Goal: Task Accomplishment & Management: Use online tool/utility

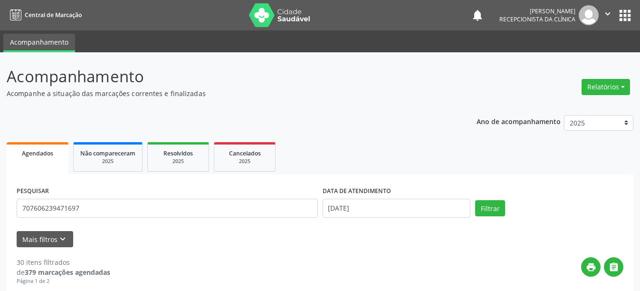
type input "707606239471697"
click at [475, 200] on button "Filtrar" at bounding box center [490, 208] width 30 height 16
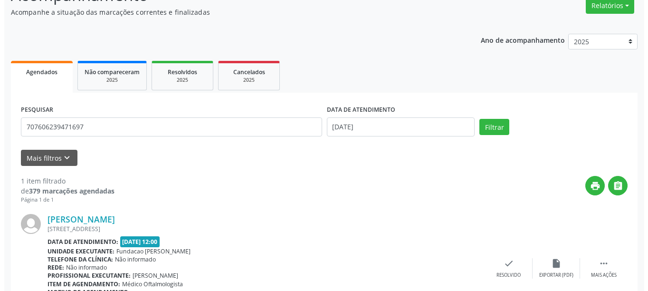
scroll to position [139, 0]
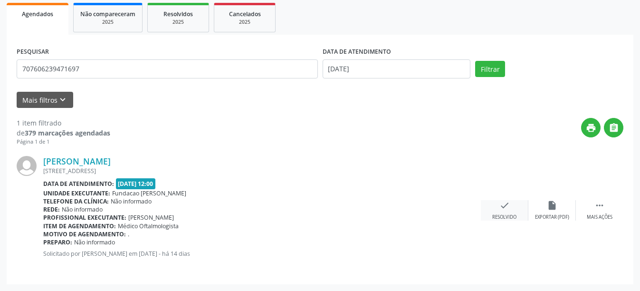
click at [497, 212] on div "check Resolvido" at bounding box center [505, 210] width 48 height 20
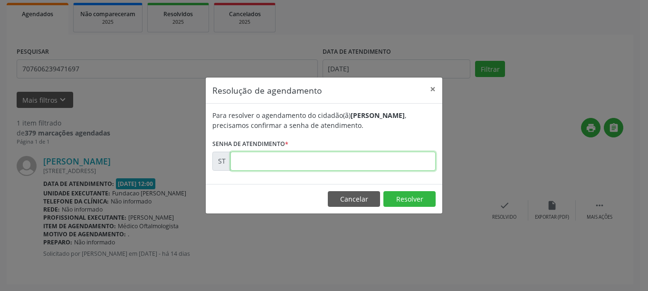
click at [314, 161] on input "text" at bounding box center [333, 161] width 205 height 19
type input "00026071"
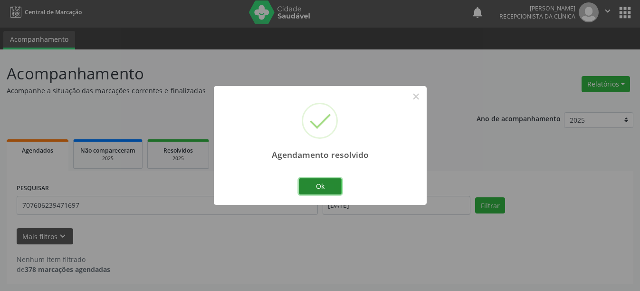
scroll to position [3, 0]
click at [323, 188] on button "Ok" at bounding box center [320, 186] width 43 height 16
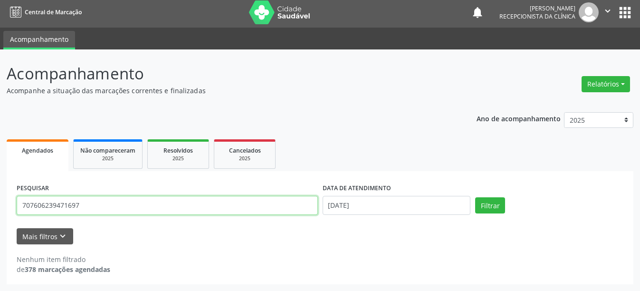
click at [117, 205] on input "707606239471697" at bounding box center [167, 205] width 301 height 19
type input "7"
type input "166020186050002"
click at [475, 197] on button "Filtrar" at bounding box center [490, 205] width 30 height 16
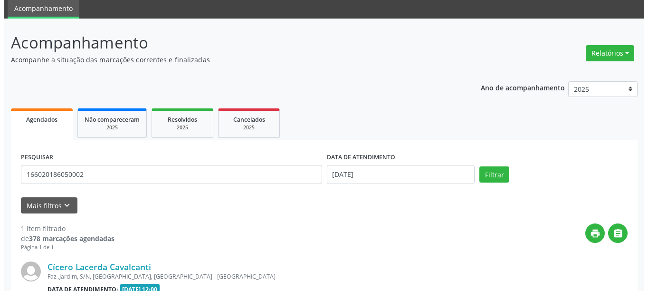
scroll to position [139, 0]
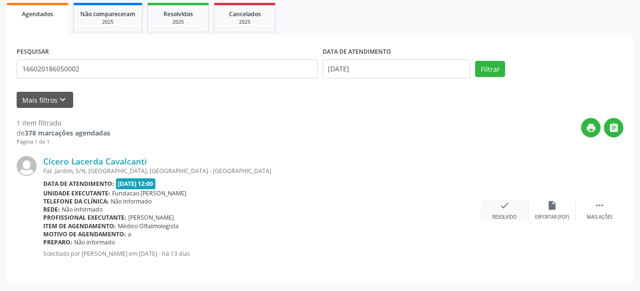
click at [512, 212] on div "check Resolvido" at bounding box center [505, 210] width 48 height 20
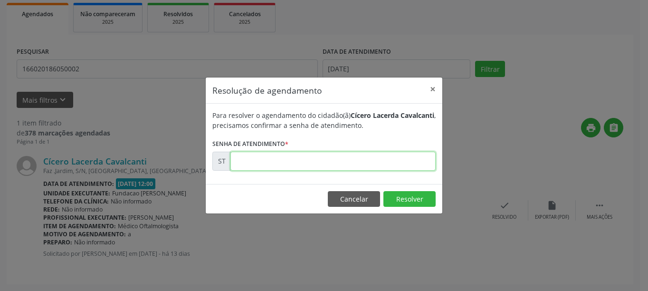
click at [301, 166] on input "text" at bounding box center [333, 161] width 205 height 19
type input "00026240"
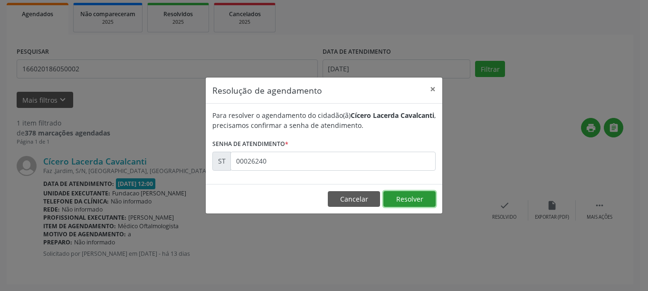
click at [411, 193] on button "Resolver" at bounding box center [410, 199] width 52 height 16
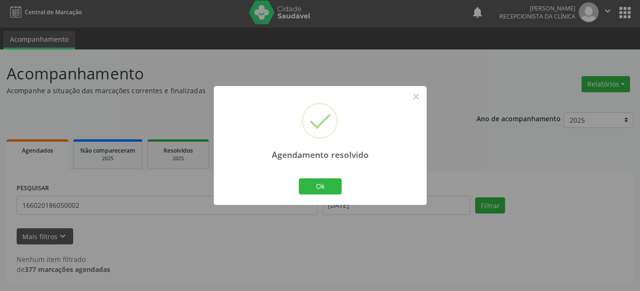
scroll to position [3, 0]
click at [315, 191] on button "Ok" at bounding box center [320, 186] width 43 height 16
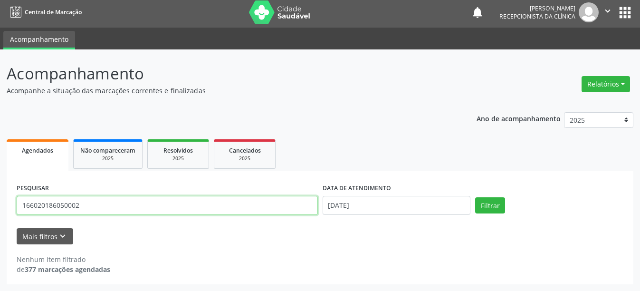
click at [166, 209] on input "166020186050002" at bounding box center [167, 205] width 301 height 19
type input "898003989233833"
click at [475, 197] on button "Filtrar" at bounding box center [490, 205] width 30 height 16
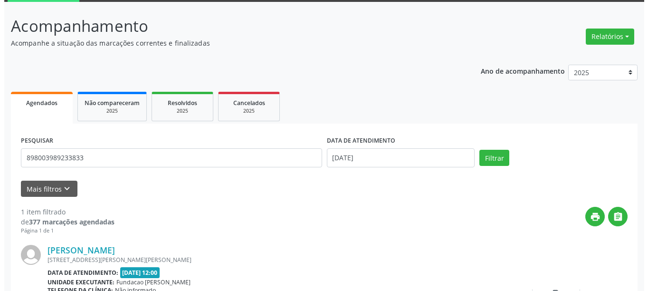
scroll to position [139, 0]
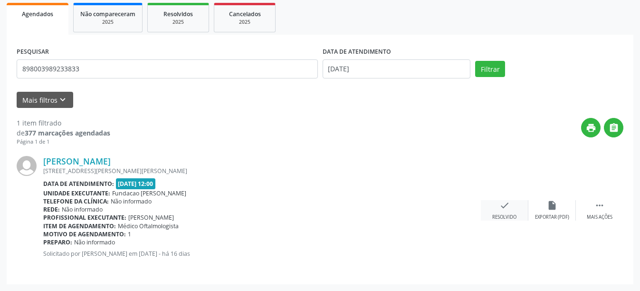
click at [504, 201] on icon "check" at bounding box center [505, 205] width 10 height 10
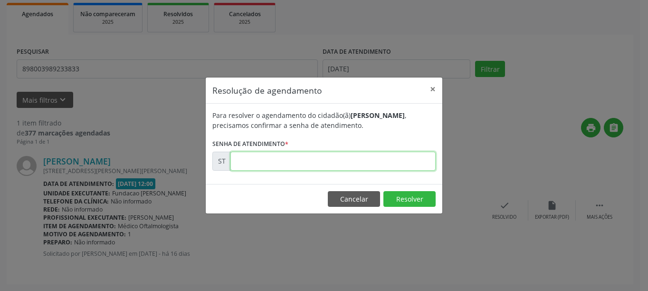
click at [340, 165] on input "text" at bounding box center [333, 161] width 205 height 19
type input "00025151"
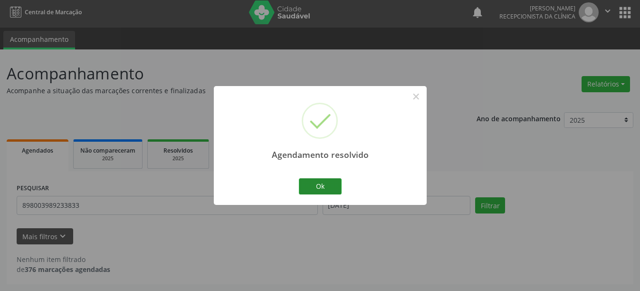
scroll to position [3, 0]
click at [329, 184] on button "Ok" at bounding box center [320, 186] width 43 height 16
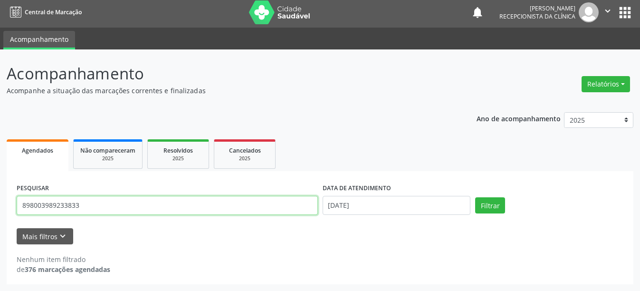
click at [224, 199] on input "898003989233833" at bounding box center [167, 205] width 301 height 19
click at [165, 206] on input "898003989233833" at bounding box center [167, 205] width 301 height 19
type input "701008827458193"
click at [475, 197] on button "Filtrar" at bounding box center [490, 205] width 30 height 16
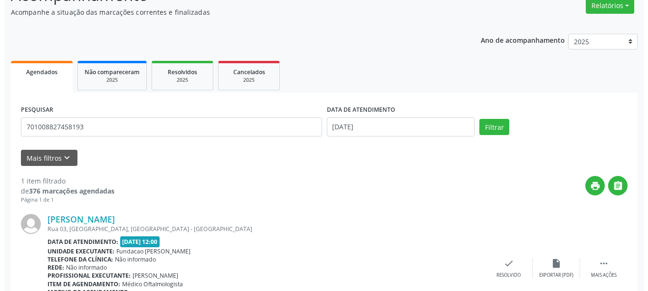
scroll to position [139, 0]
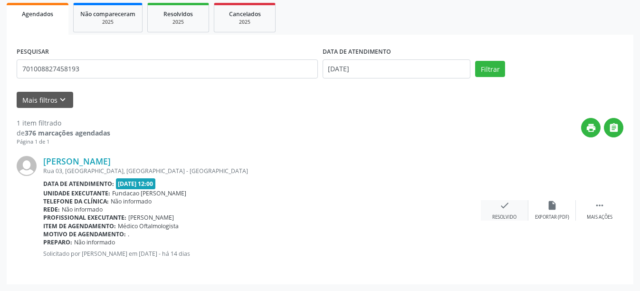
click at [500, 208] on icon "check" at bounding box center [505, 205] width 10 height 10
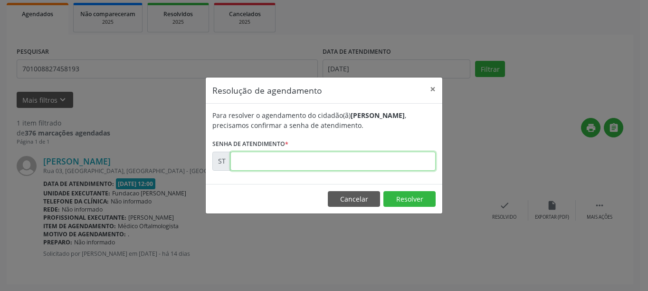
click at [246, 161] on input "text" at bounding box center [333, 161] width 205 height 19
type input "00026074"
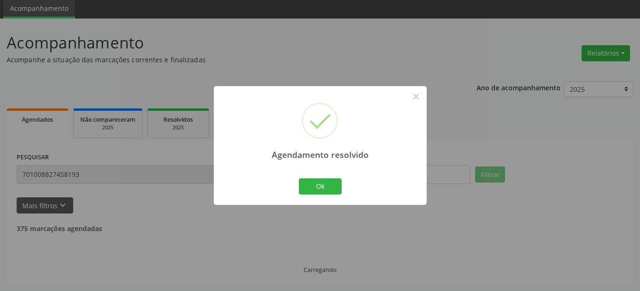
scroll to position [3, 0]
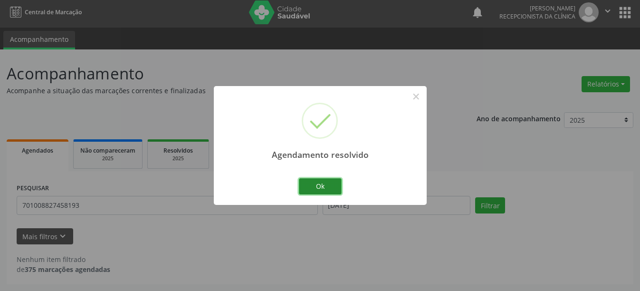
click at [328, 184] on button "Ok" at bounding box center [320, 186] width 43 height 16
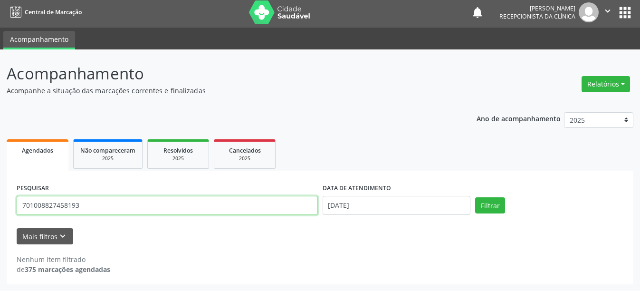
click at [164, 209] on input "701008827458193" at bounding box center [167, 205] width 301 height 19
type input "708609053117282"
click at [475, 197] on button "Filtrar" at bounding box center [490, 205] width 30 height 16
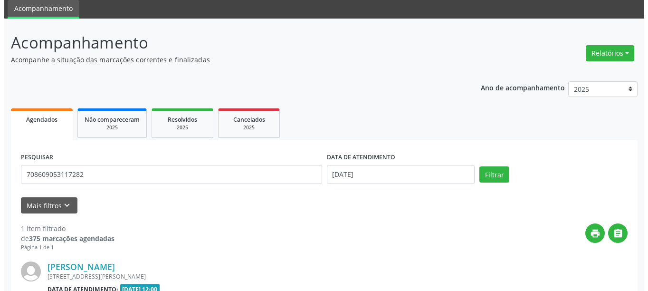
scroll to position [81, 0]
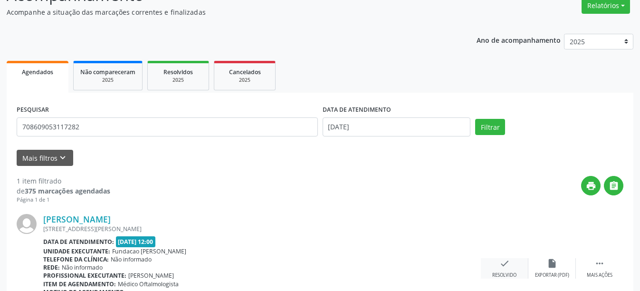
click at [508, 258] on icon "check" at bounding box center [505, 263] width 10 height 10
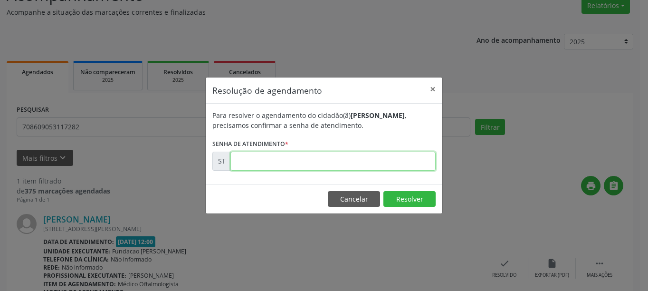
click at [273, 163] on input "text" at bounding box center [333, 161] width 205 height 19
type input "00026080"
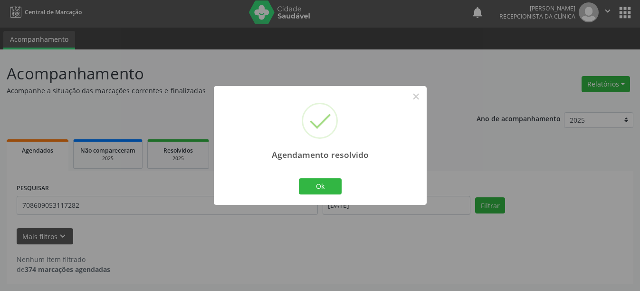
scroll to position [3, 0]
click at [331, 184] on button "Ok" at bounding box center [320, 186] width 43 height 16
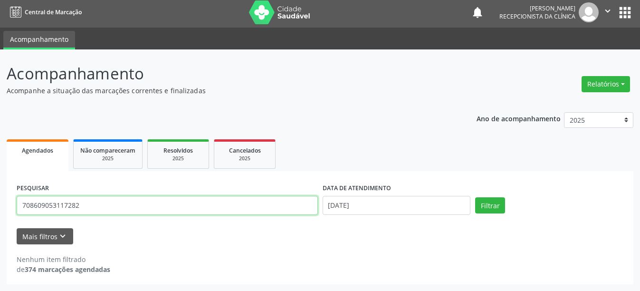
click at [155, 199] on input "708609053117282" at bounding box center [167, 205] width 301 height 19
type input "702505243457740"
click at [475, 197] on button "Filtrar" at bounding box center [490, 205] width 30 height 16
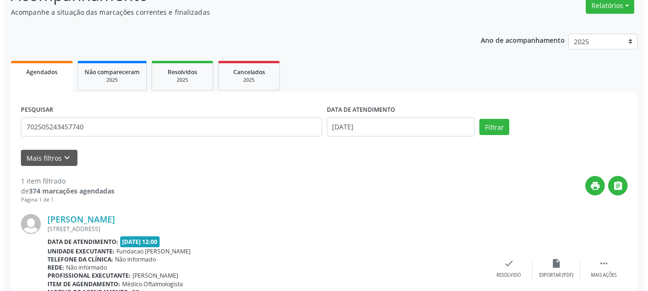
scroll to position [139, 0]
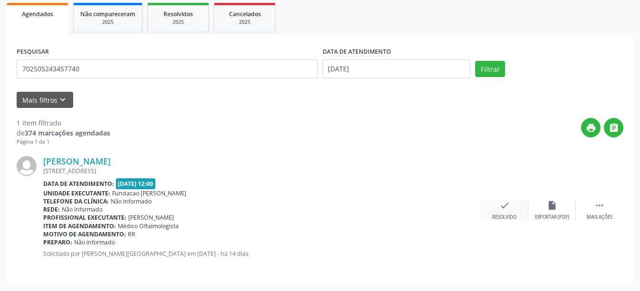
click at [509, 210] on icon "check" at bounding box center [505, 205] width 10 height 10
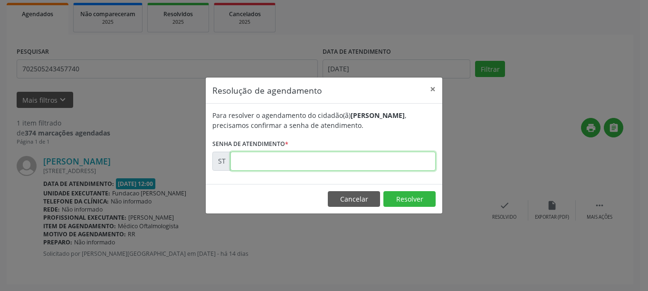
click at [314, 152] on input "text" at bounding box center [333, 161] width 205 height 19
click at [316, 166] on input "text" at bounding box center [333, 161] width 205 height 19
type input "00026194"
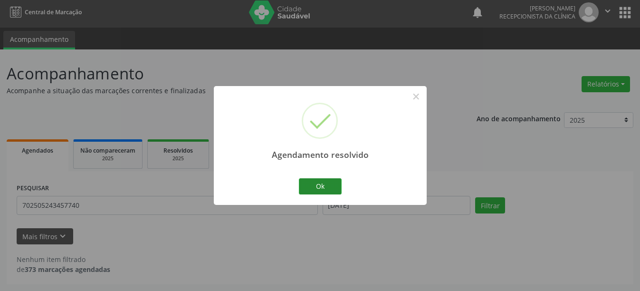
scroll to position [3, 0]
click at [336, 192] on button "Ok" at bounding box center [320, 186] width 43 height 16
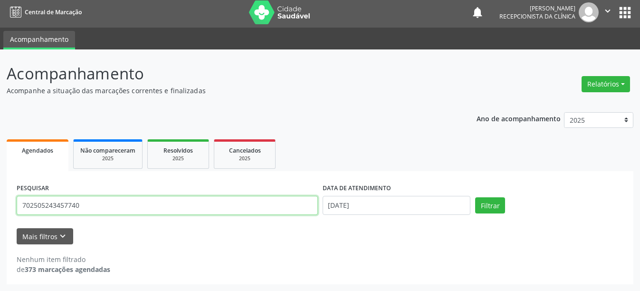
click at [184, 202] on input "702505243457740" at bounding box center [167, 205] width 301 height 19
type input "708201134230646"
click at [475, 197] on button "Filtrar" at bounding box center [490, 205] width 30 height 16
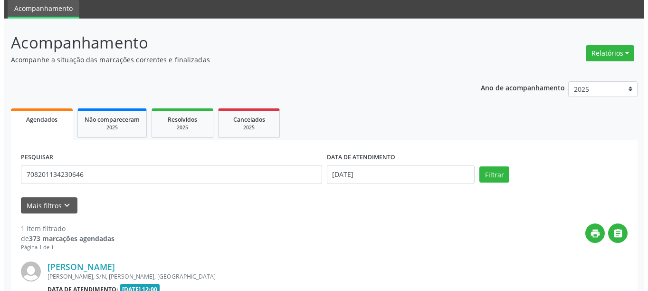
scroll to position [139, 0]
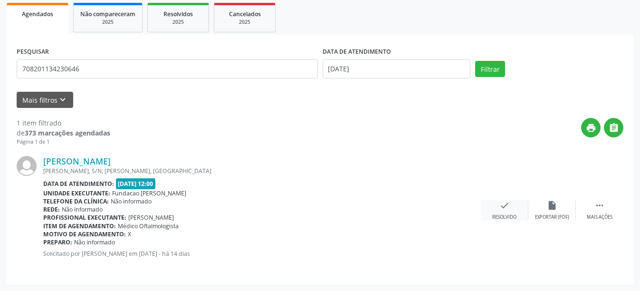
click at [503, 216] on div "Resolvido" at bounding box center [504, 217] width 24 height 7
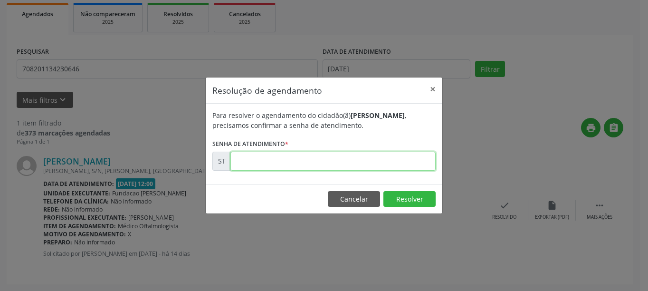
click at [277, 163] on input "text" at bounding box center [333, 161] width 205 height 19
type input "00026002"
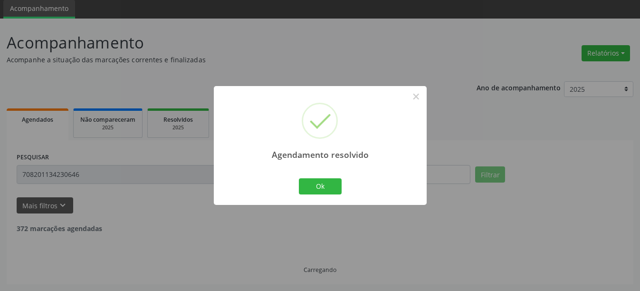
scroll to position [3, 0]
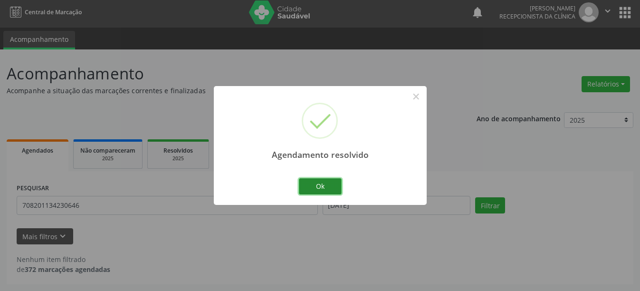
click at [310, 182] on button "Ok" at bounding box center [320, 186] width 43 height 16
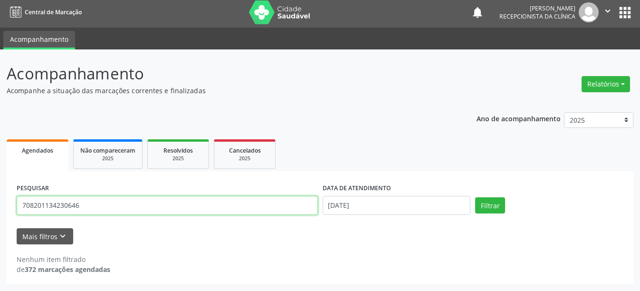
click at [196, 205] on input "708201134230646" at bounding box center [167, 205] width 301 height 19
type input "700005072191804"
click at [475, 197] on button "Filtrar" at bounding box center [490, 205] width 30 height 16
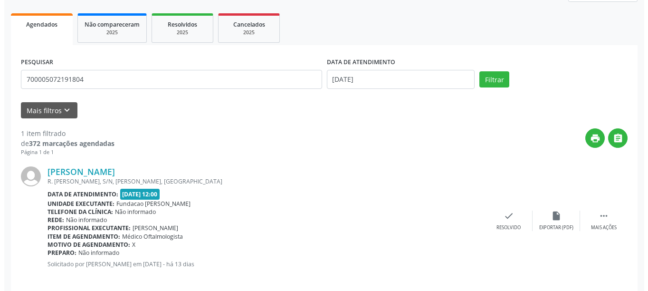
scroll to position [139, 0]
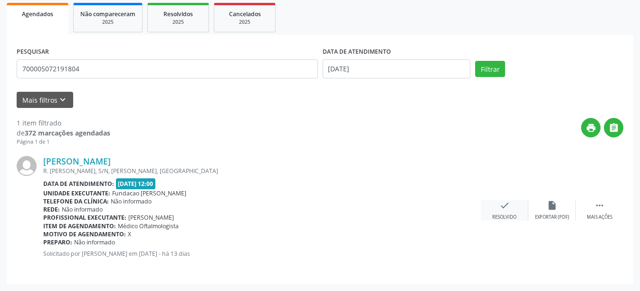
click at [496, 209] on div "check Resolvido" at bounding box center [505, 210] width 48 height 20
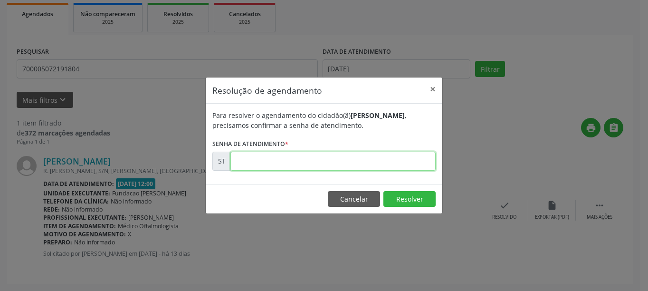
click at [334, 165] on input "text" at bounding box center [333, 161] width 205 height 19
type input "00026454"
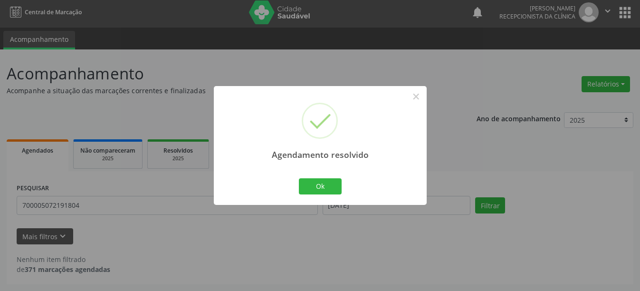
scroll to position [3, 0]
click at [318, 192] on button "Ok" at bounding box center [320, 186] width 43 height 16
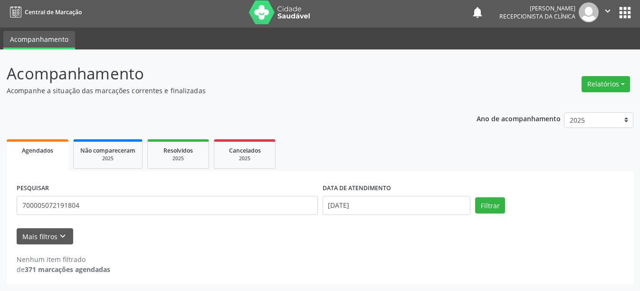
click at [200, 194] on div "PESQUISAR 700005072191804" at bounding box center [167, 201] width 306 height 40
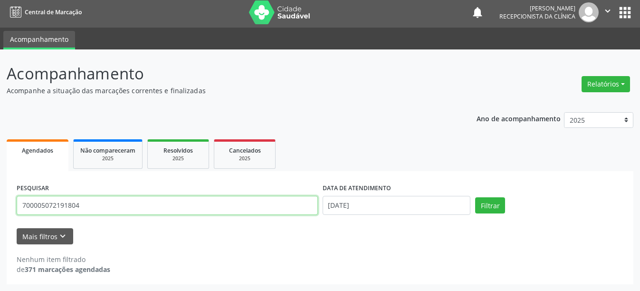
click at [171, 211] on input "700005072191804" at bounding box center [167, 205] width 301 height 19
type input "700805948057981"
click at [475, 197] on button "Filtrar" at bounding box center [490, 205] width 30 height 16
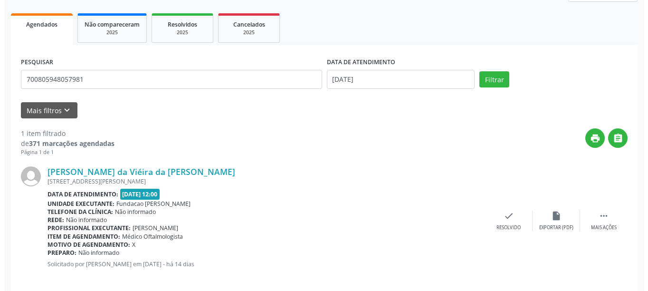
scroll to position [139, 0]
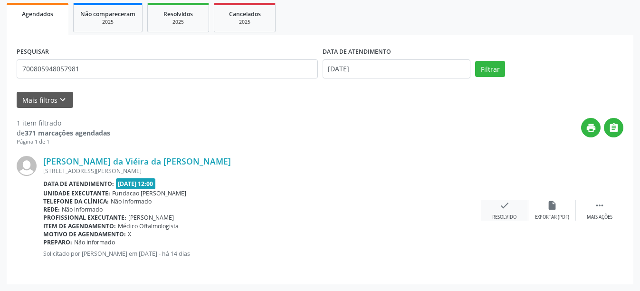
click at [504, 212] on div "check Resolvido" at bounding box center [505, 210] width 48 height 20
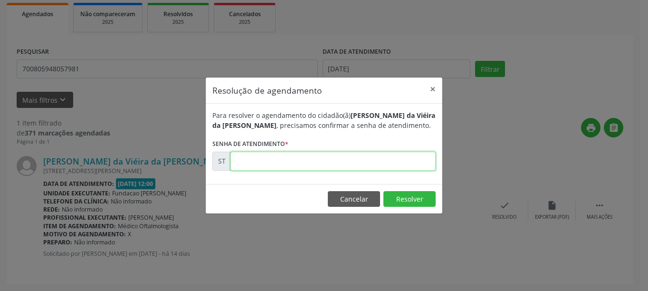
click at [267, 159] on input "text" at bounding box center [333, 161] width 205 height 19
type input "00025999"
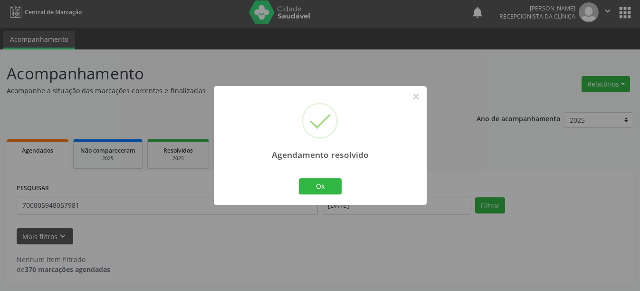
scroll to position [3, 0]
click at [317, 192] on button "Ok" at bounding box center [320, 186] width 43 height 16
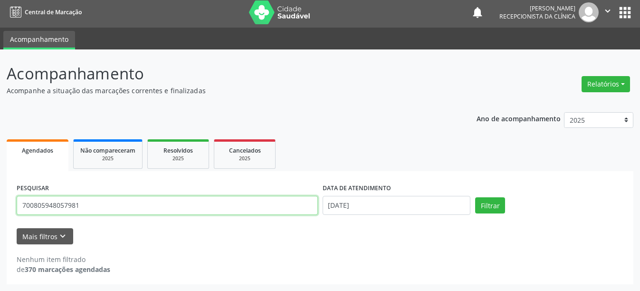
click at [250, 201] on input "700805948057981" at bounding box center [167, 205] width 301 height 19
type input "705005040639657"
click at [475, 197] on button "Filtrar" at bounding box center [490, 205] width 30 height 16
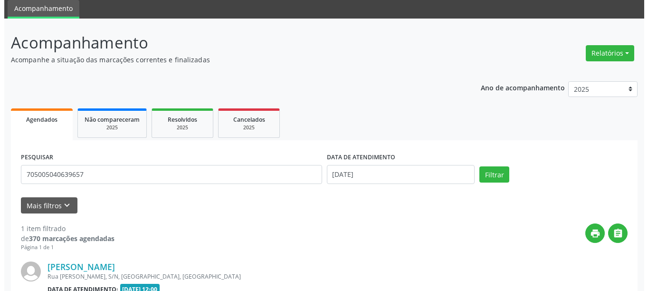
scroll to position [139, 0]
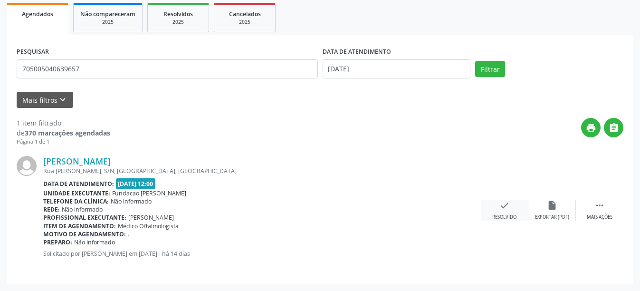
click at [494, 208] on div "check Resolvido" at bounding box center [505, 210] width 48 height 20
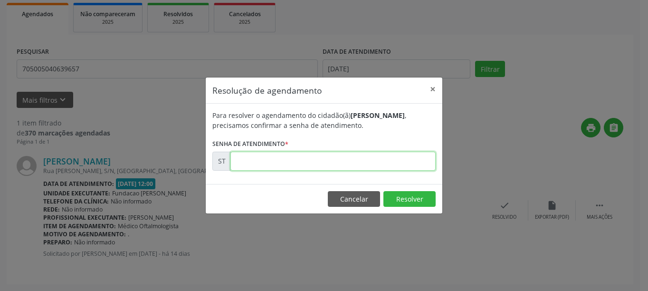
click at [357, 166] on input "text" at bounding box center [333, 161] width 205 height 19
type input "00026030"
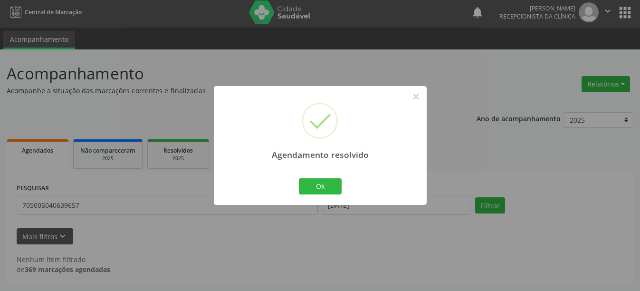
scroll to position [3, 0]
click at [311, 182] on button "Ok" at bounding box center [320, 186] width 43 height 16
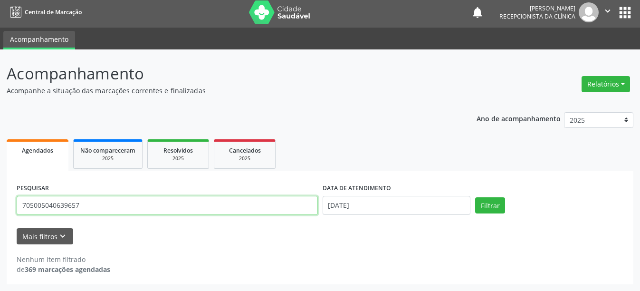
click at [202, 206] on input "705005040639657" at bounding box center [167, 205] width 301 height 19
type input "700303988843530"
click at [475, 197] on button "Filtrar" at bounding box center [490, 205] width 30 height 16
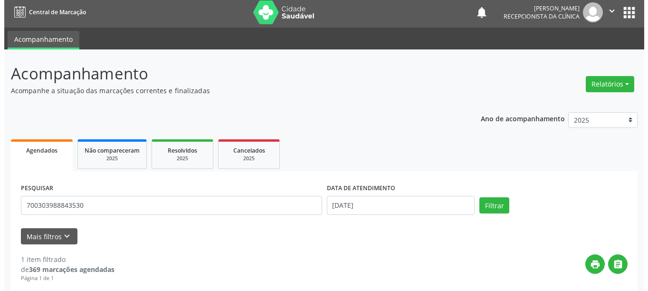
scroll to position [139, 0]
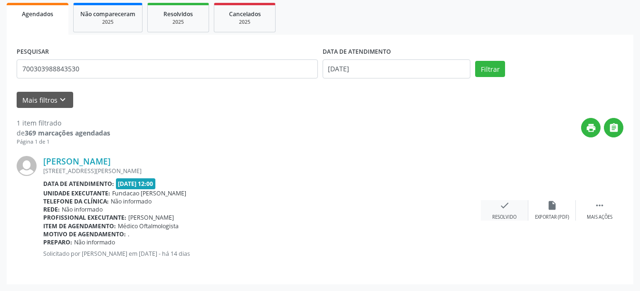
click at [503, 208] on icon "check" at bounding box center [505, 205] width 10 height 10
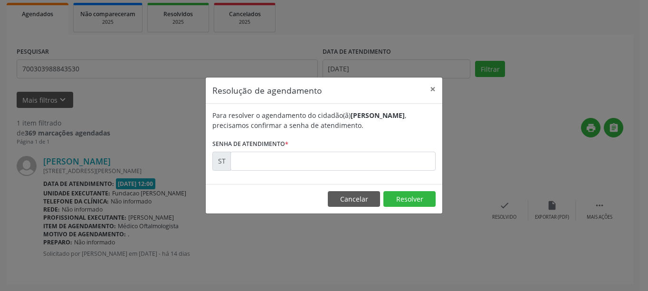
click at [326, 150] on form "Para resolver o agendamento do cidadão(ã) [PERSON_NAME] , precisamos confirmar …" at bounding box center [323, 140] width 223 height 60
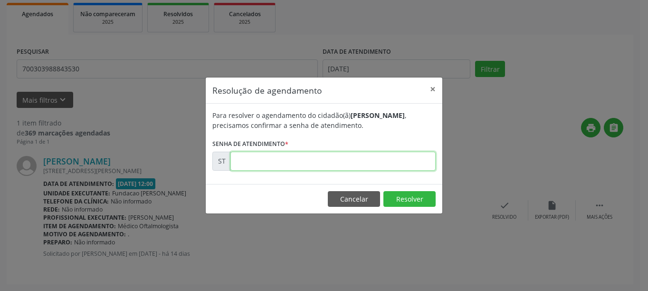
click at [325, 164] on input "text" at bounding box center [333, 161] width 205 height 19
type input "00026075"
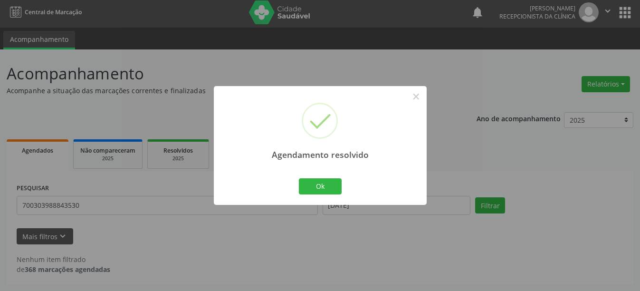
scroll to position [3, 0]
click at [325, 184] on button "Ok" at bounding box center [320, 186] width 43 height 16
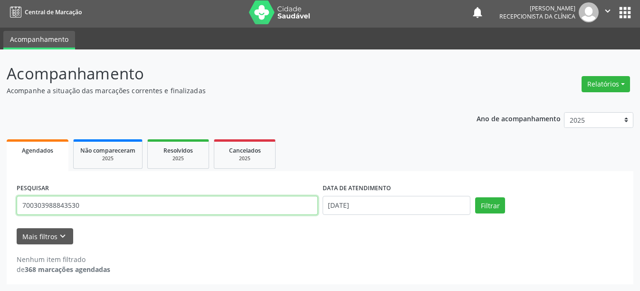
click at [186, 211] on input "700303988843530" at bounding box center [167, 205] width 301 height 19
click at [475, 197] on button "Filtrar" at bounding box center [490, 205] width 30 height 16
click at [166, 210] on input "7047067248146635" at bounding box center [167, 205] width 301 height 19
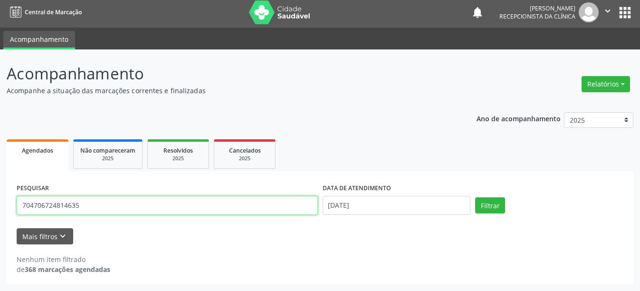
type input "704706724814635"
click at [475, 197] on button "Filtrar" at bounding box center [490, 205] width 30 height 16
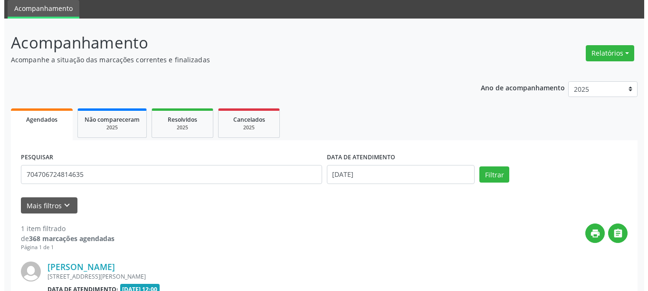
scroll to position [139, 0]
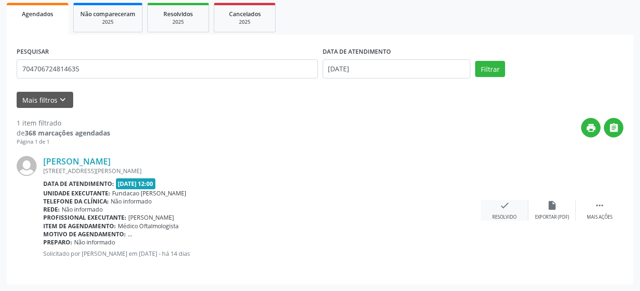
click at [494, 204] on div "check Resolvido" at bounding box center [505, 210] width 48 height 20
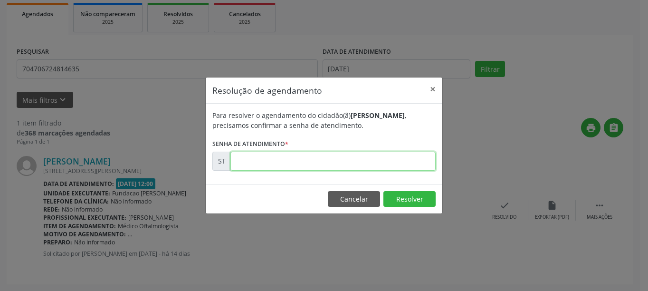
click at [331, 157] on input "text" at bounding box center [333, 161] width 205 height 19
type input "00026155"
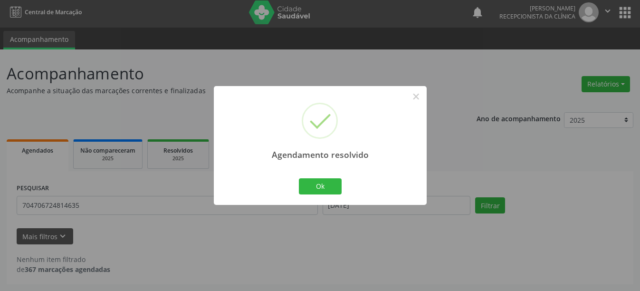
scroll to position [3, 0]
click at [329, 185] on button "Ok" at bounding box center [320, 186] width 43 height 16
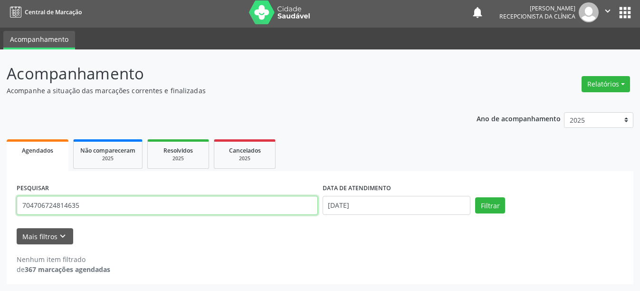
click at [236, 205] on input "704706724814635" at bounding box center [167, 205] width 301 height 19
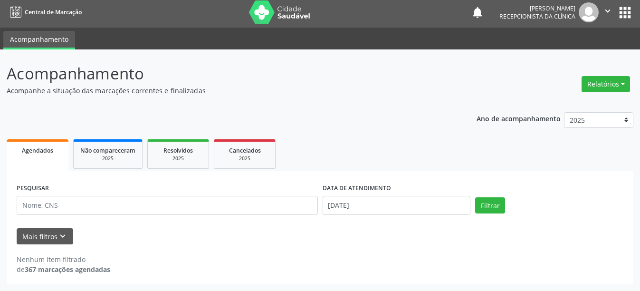
click at [183, 289] on div "Acompanhamento Acompanhe a situação das marcações correntes e finalizadas Relat…" at bounding box center [320, 169] width 640 height 241
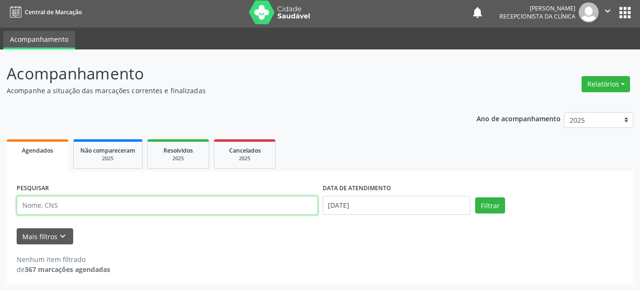
click at [62, 197] on input "text" at bounding box center [167, 205] width 301 height 19
type input "706307750847171"
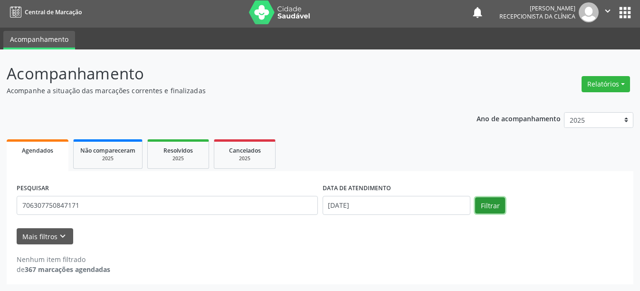
click at [481, 201] on button "Filtrar" at bounding box center [490, 205] width 30 height 16
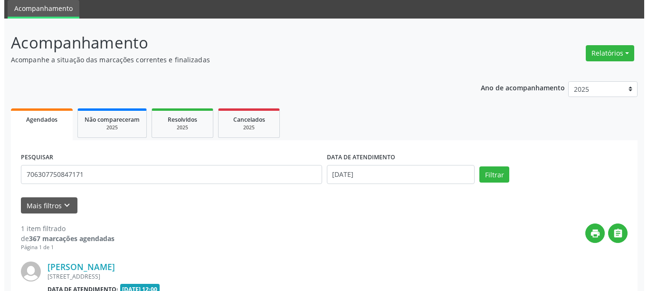
scroll to position [139, 0]
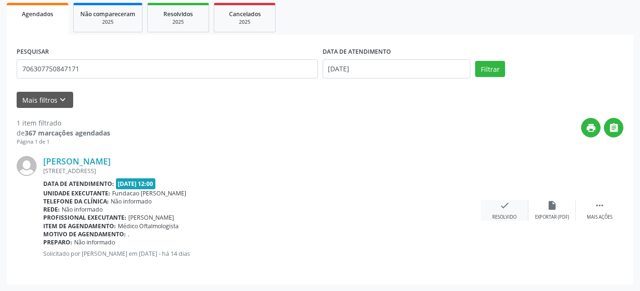
click at [506, 210] on icon "check" at bounding box center [505, 205] width 10 height 10
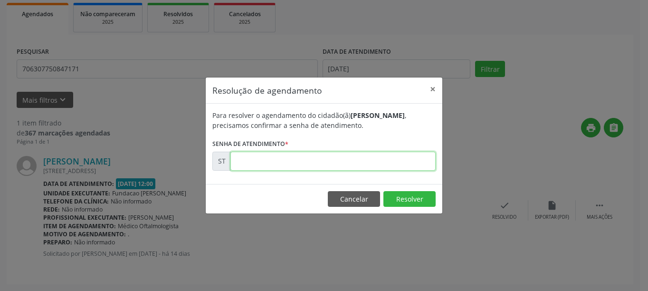
click at [310, 157] on input "text" at bounding box center [333, 161] width 205 height 19
type input "00026063"
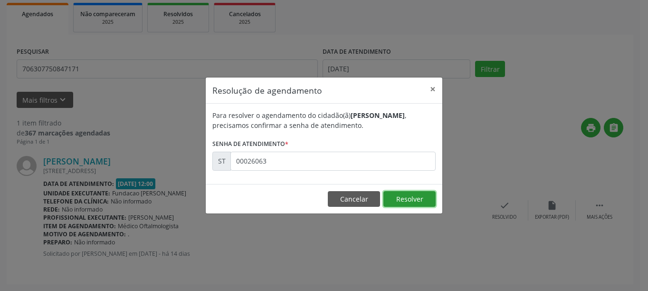
click at [415, 200] on button "Resolver" at bounding box center [410, 199] width 52 height 16
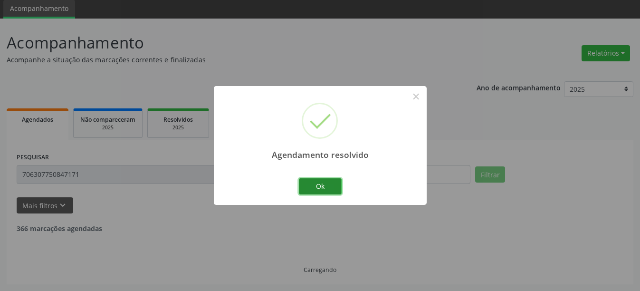
click at [327, 191] on button "Ok" at bounding box center [320, 186] width 43 height 16
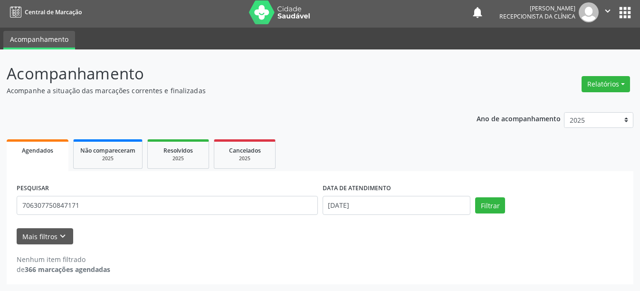
scroll to position [3, 0]
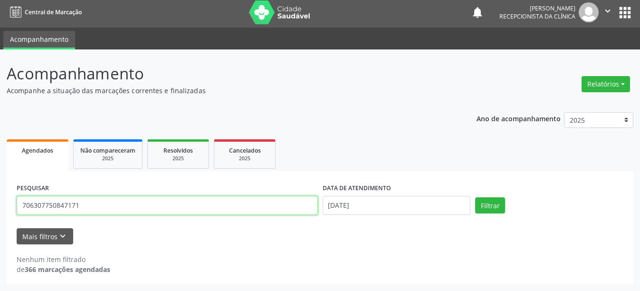
click at [209, 212] on input "706307750847171" at bounding box center [167, 205] width 301 height 19
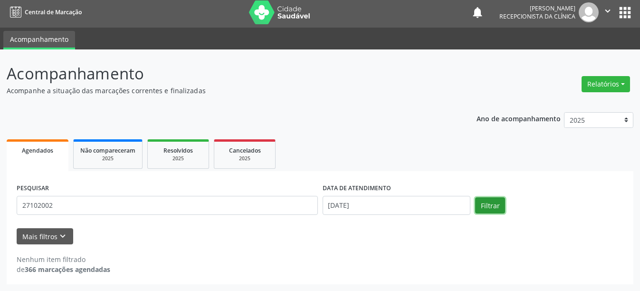
click at [490, 206] on button "Filtrar" at bounding box center [490, 205] width 30 height 16
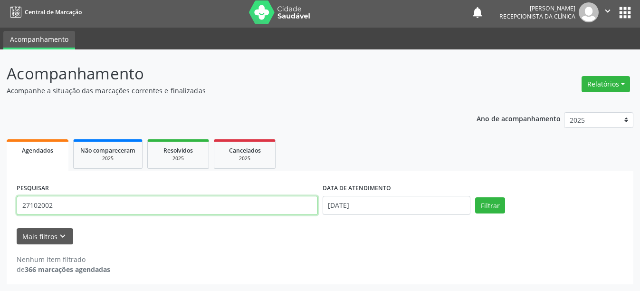
click at [119, 213] on input "27102002" at bounding box center [167, 205] width 301 height 19
type input "898002949541692"
click at [475, 197] on button "Filtrar" at bounding box center [490, 205] width 30 height 16
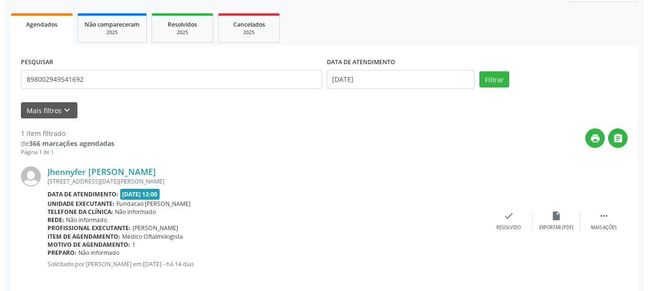
scroll to position [139, 0]
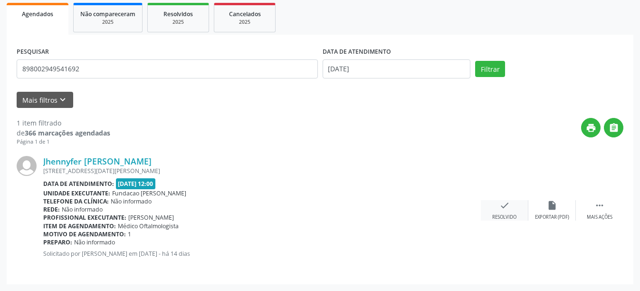
click at [506, 214] on div "Resolvido" at bounding box center [504, 217] width 24 height 7
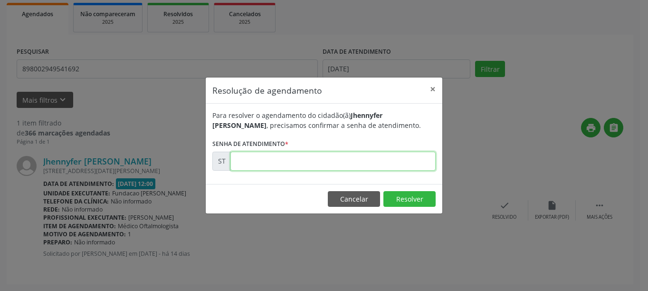
click at [321, 161] on input "text" at bounding box center [333, 161] width 205 height 19
type input "00026070"
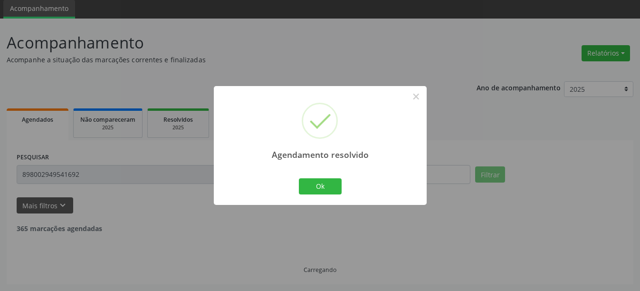
scroll to position [3, 0]
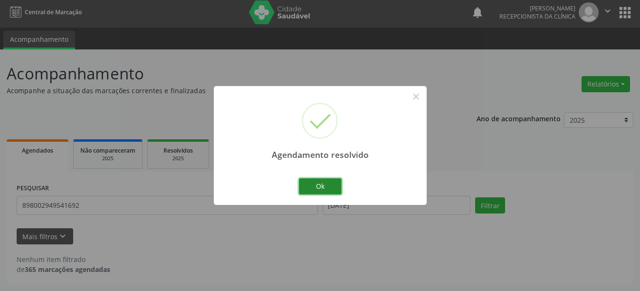
click at [316, 179] on button "Ok" at bounding box center [320, 186] width 43 height 16
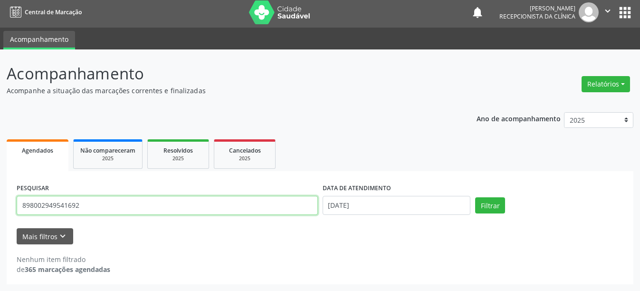
click at [89, 206] on input "898002949541692" at bounding box center [167, 205] width 301 height 19
type input "702008320375488"
click at [475, 197] on button "Filtrar" at bounding box center [490, 205] width 30 height 16
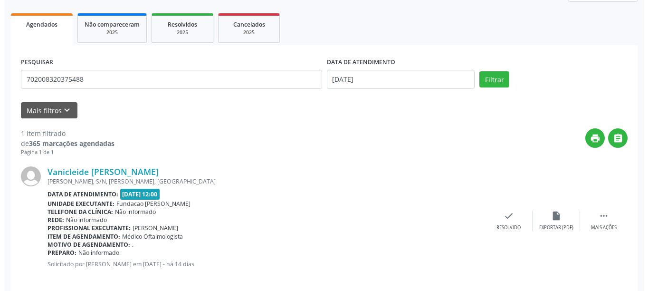
scroll to position [139, 0]
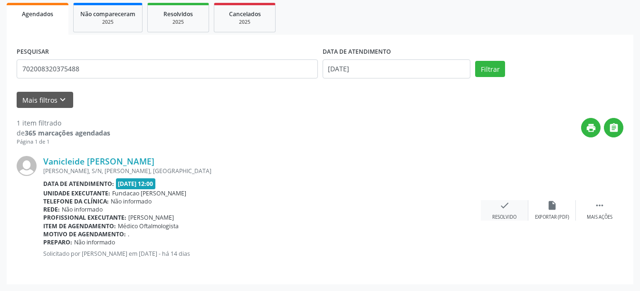
click at [505, 203] on icon "check" at bounding box center [505, 205] width 10 height 10
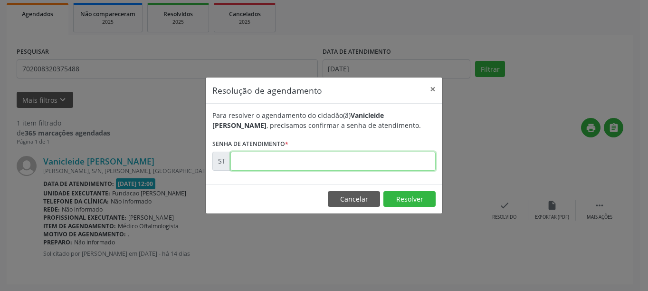
click at [299, 160] on input "text" at bounding box center [333, 161] width 205 height 19
type input "00026017"
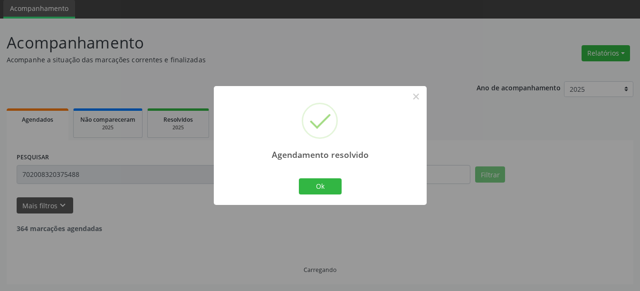
scroll to position [3, 0]
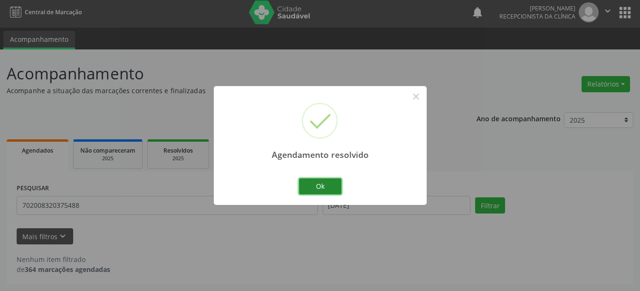
click at [332, 193] on button "Ok" at bounding box center [320, 186] width 43 height 16
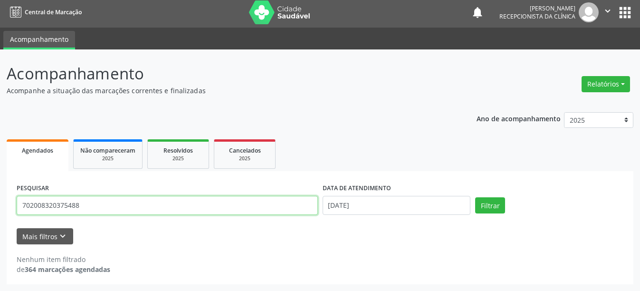
click at [98, 201] on input "702008320375488" at bounding box center [167, 205] width 301 height 19
type input "708701155469791"
click at [475, 197] on button "Filtrar" at bounding box center [490, 205] width 30 height 16
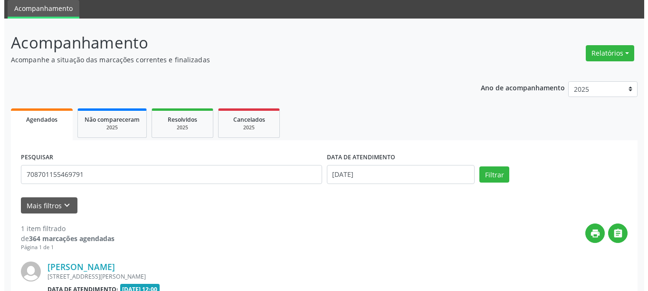
scroll to position [139, 0]
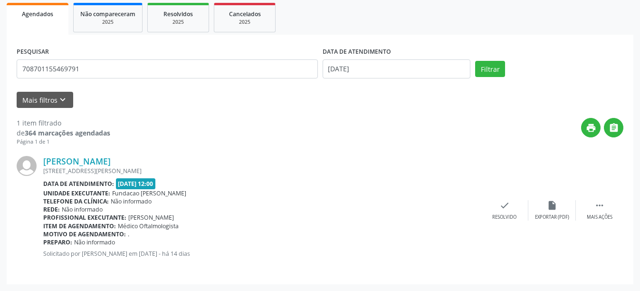
click at [506, 197] on div "[PERSON_NAME] [STREET_ADDRESS] Data de atendimento: [DATE] 12:00 Unidade execut…" at bounding box center [320, 210] width 607 height 128
click at [506, 215] on div "Resolvido" at bounding box center [504, 217] width 24 height 7
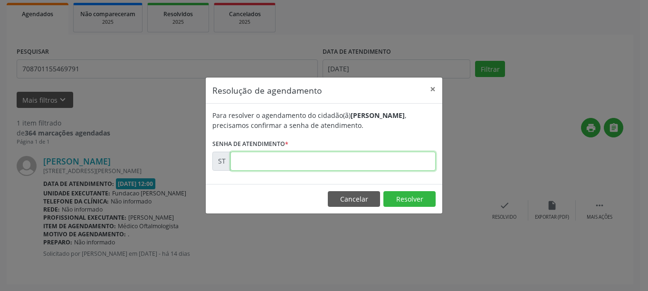
click at [252, 163] on input "text" at bounding box center [333, 161] width 205 height 19
type input "00026061"
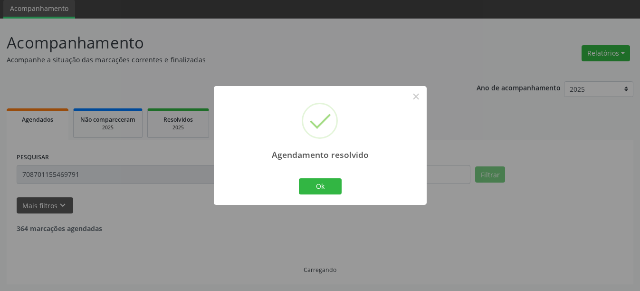
scroll to position [3, 0]
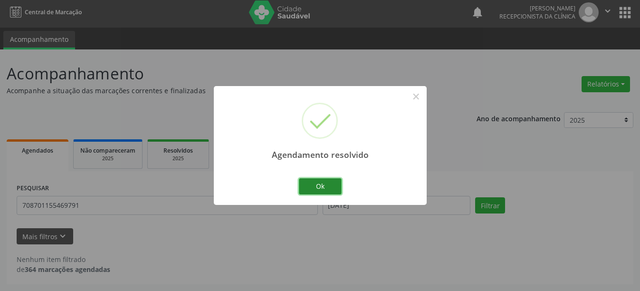
click at [308, 183] on button "Ok" at bounding box center [320, 186] width 43 height 16
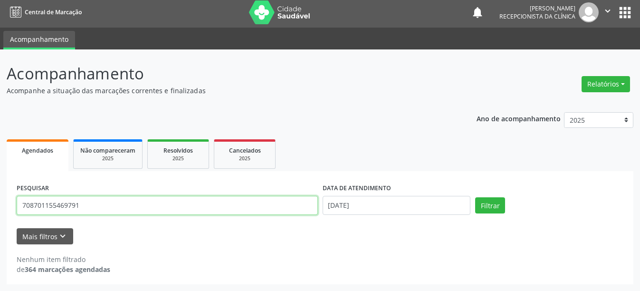
click at [171, 203] on input "708701155469791" at bounding box center [167, 205] width 301 height 19
type input "980016004536801"
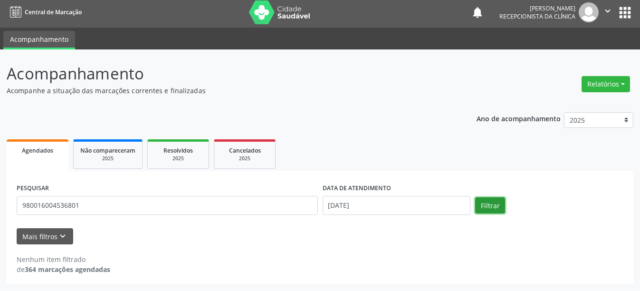
click at [505, 205] on button "Filtrar" at bounding box center [490, 205] width 30 height 16
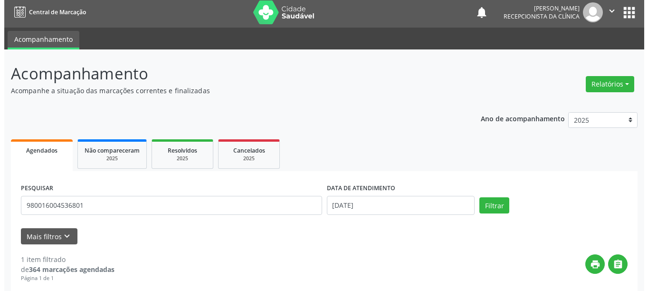
scroll to position [139, 0]
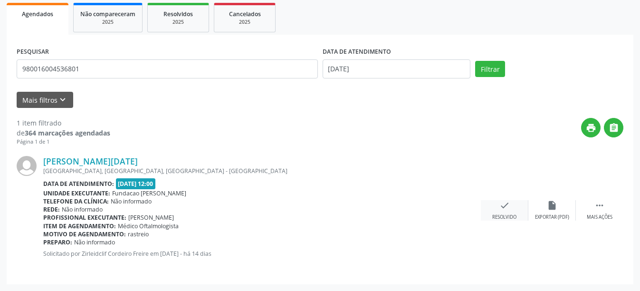
click at [501, 210] on icon "check" at bounding box center [505, 205] width 10 height 10
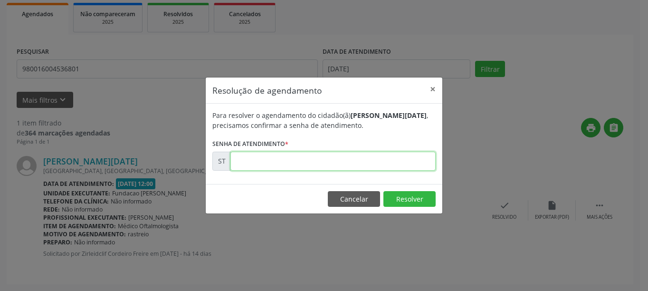
click at [323, 158] on input "text" at bounding box center [333, 161] width 205 height 19
type input "00026044"
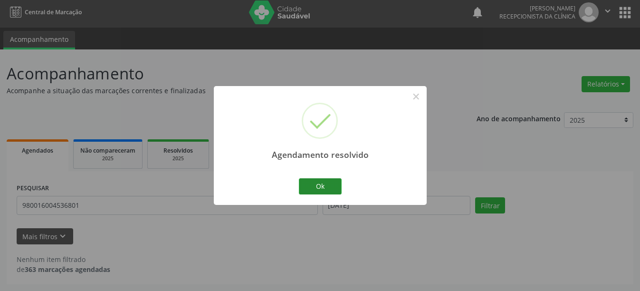
scroll to position [3, 0]
click at [330, 189] on button "Ok" at bounding box center [320, 186] width 43 height 16
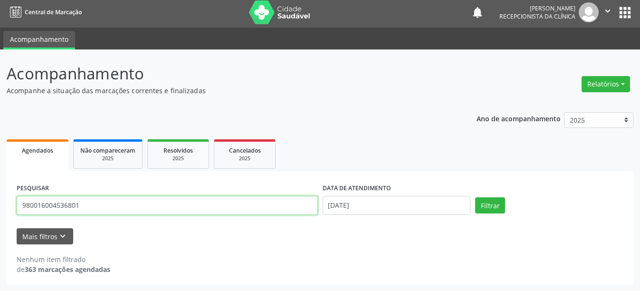
click at [155, 200] on input "980016004536801" at bounding box center [167, 205] width 301 height 19
type input "705008840766850"
click at [475, 197] on button "Filtrar" at bounding box center [490, 205] width 30 height 16
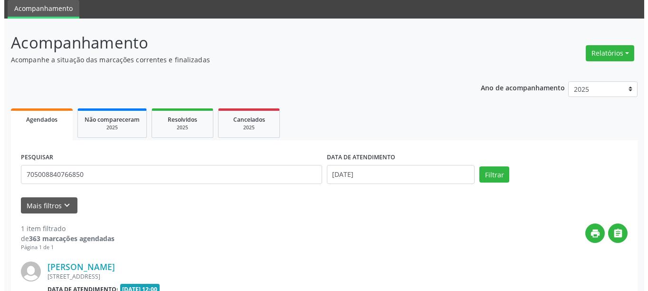
scroll to position [139, 0]
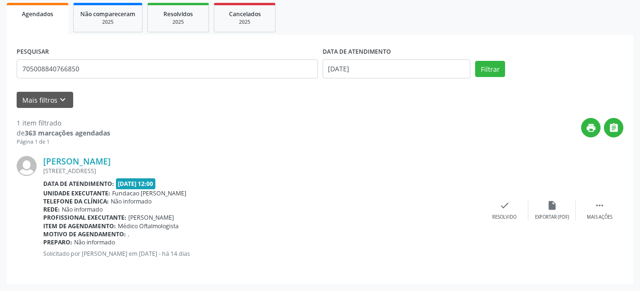
click at [515, 195] on div "[PERSON_NAME] [STREET_ADDRESS] Data de atendimento: [DATE] 12:00 Unidade execut…" at bounding box center [320, 210] width 607 height 128
click at [509, 201] on icon "check" at bounding box center [505, 205] width 10 height 10
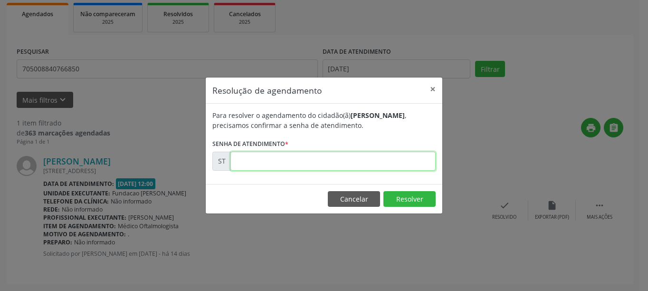
click at [267, 163] on input "text" at bounding box center [333, 161] width 205 height 19
type input "00026065"
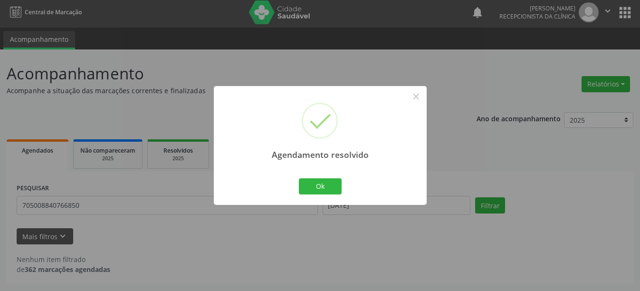
scroll to position [3, 0]
click at [340, 191] on button "Ok" at bounding box center [320, 186] width 43 height 16
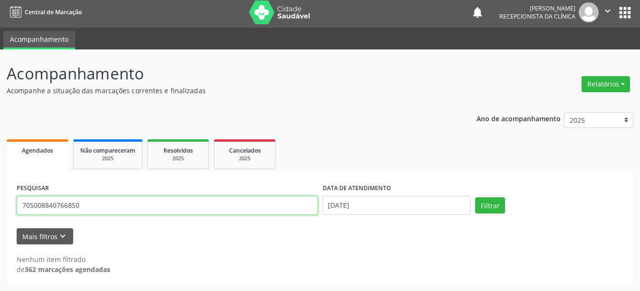
click at [164, 213] on input "705008840766850" at bounding box center [167, 205] width 301 height 19
type input "706400185040586"
click at [475, 197] on button "Filtrar" at bounding box center [490, 205] width 30 height 16
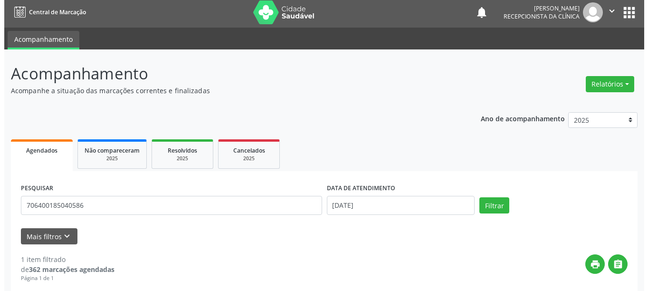
scroll to position [139, 0]
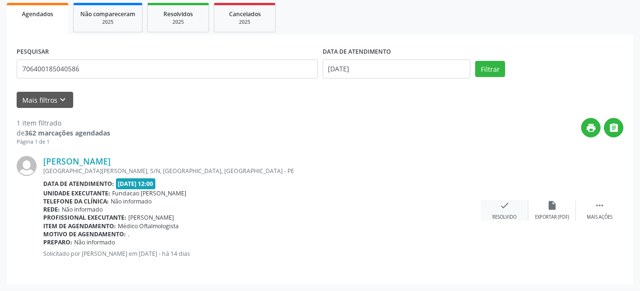
click at [504, 218] on div "Resolvido" at bounding box center [504, 217] width 24 height 7
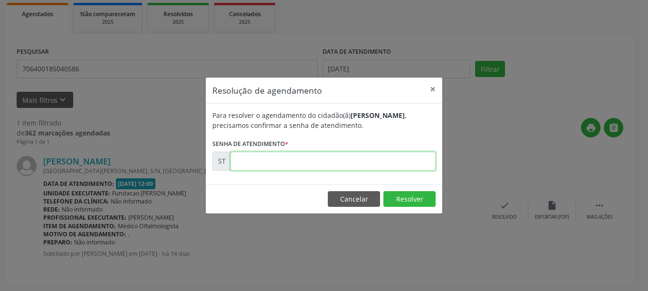
click at [263, 160] on input "text" at bounding box center [333, 161] width 205 height 19
type input "00026031"
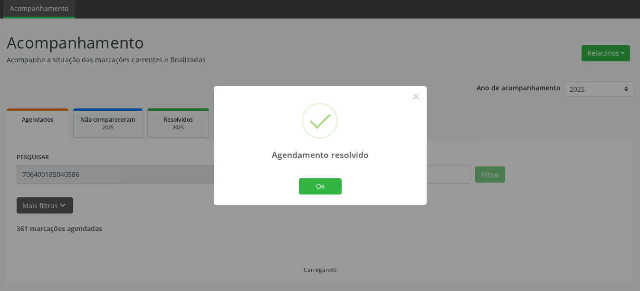
scroll to position [3, 0]
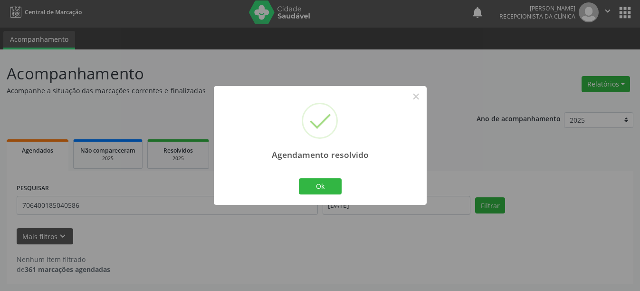
click at [310, 199] on div "Agendamento resolvido × Ok Cancel" at bounding box center [320, 145] width 213 height 118
click at [310, 189] on button "Ok" at bounding box center [320, 186] width 43 height 16
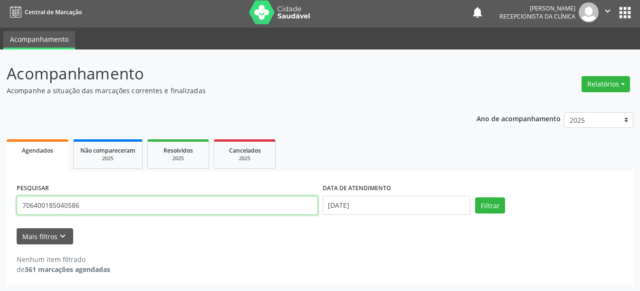
click at [192, 198] on input "706400185040586" at bounding box center [167, 205] width 301 height 19
type input "166019718990002"
click at [475, 197] on button "Filtrar" at bounding box center [490, 205] width 30 height 16
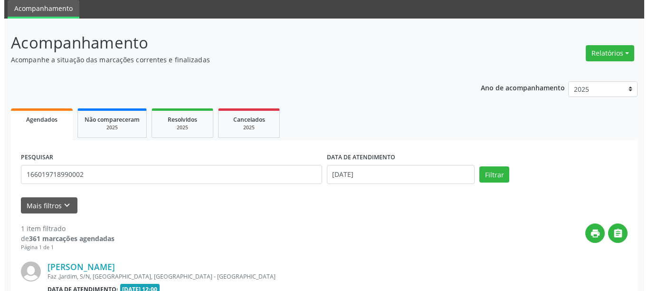
scroll to position [139, 0]
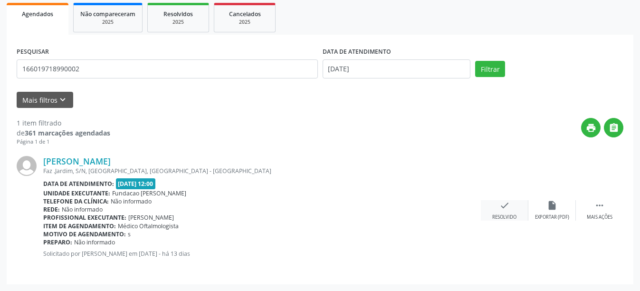
click at [507, 208] on icon "check" at bounding box center [505, 205] width 10 height 10
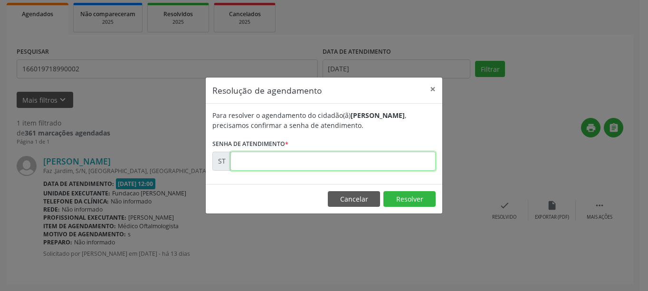
click at [270, 163] on input "text" at bounding box center [333, 161] width 205 height 19
type input "00026239"
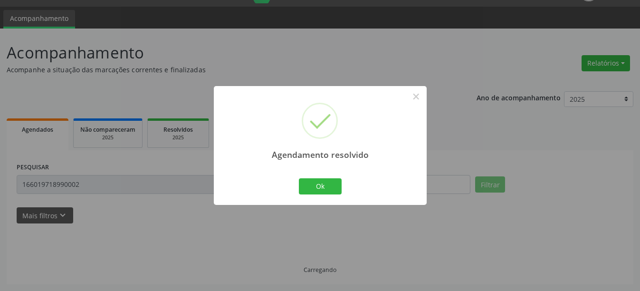
scroll to position [3, 0]
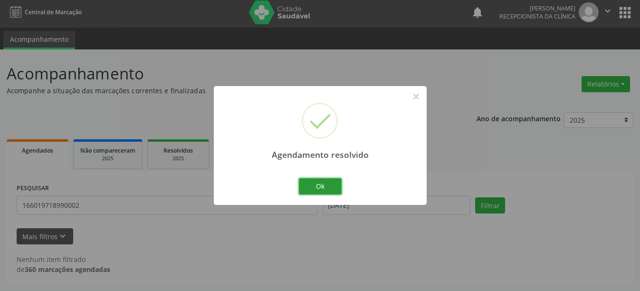
drag, startPoint x: 327, startPoint y: 186, endPoint x: 324, endPoint y: 174, distance: 12.6
click at [324, 174] on div "Agendamento resolvido × Ok Cancel" at bounding box center [320, 145] width 213 height 118
click at [318, 178] on div "Ok Cancel" at bounding box center [320, 186] width 47 height 20
click at [313, 186] on button "Ok" at bounding box center [320, 186] width 43 height 16
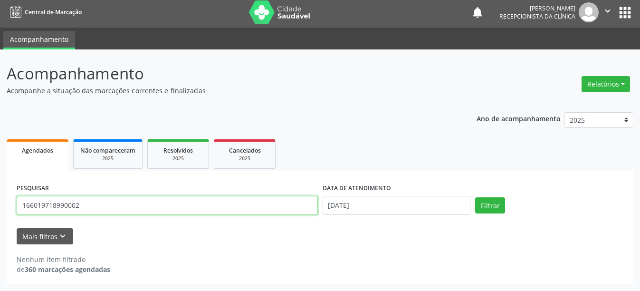
click at [103, 204] on input "166019718990002" at bounding box center [167, 205] width 301 height 19
type input "704504345642119"
click at [475, 197] on button "Filtrar" at bounding box center [490, 205] width 30 height 16
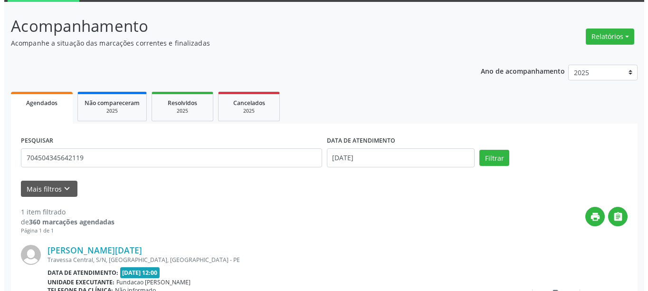
scroll to position [139, 0]
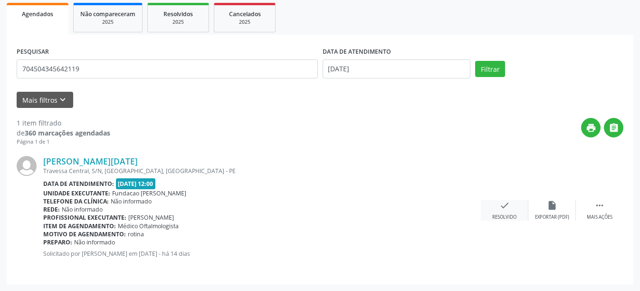
click at [500, 210] on icon "check" at bounding box center [505, 205] width 10 height 10
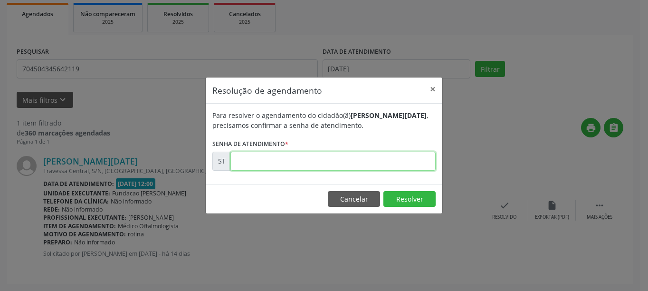
click at [351, 166] on input "text" at bounding box center [333, 161] width 205 height 19
type input "00025933"
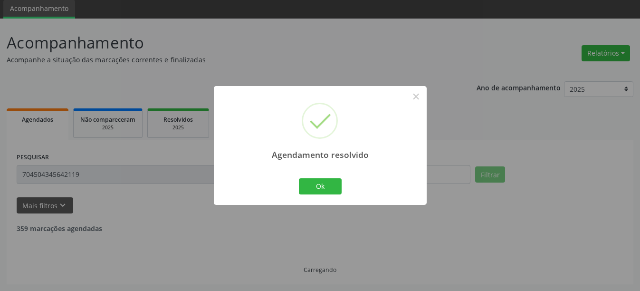
scroll to position [3, 0]
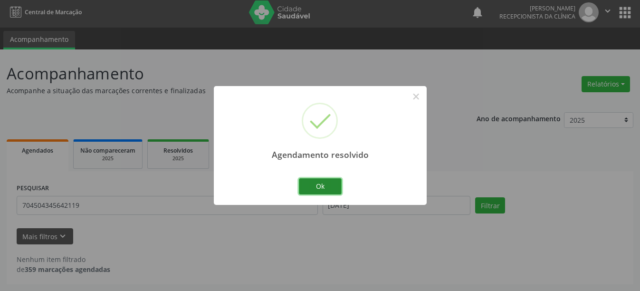
click at [315, 182] on button "Ok" at bounding box center [320, 186] width 43 height 16
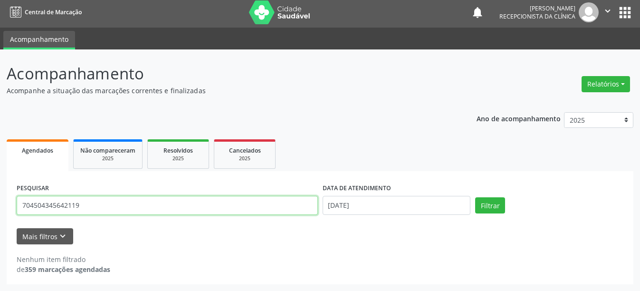
click at [116, 208] on input "704504345642119" at bounding box center [167, 205] width 301 height 19
type input "700009505999601"
click at [475, 197] on button "Filtrar" at bounding box center [490, 205] width 30 height 16
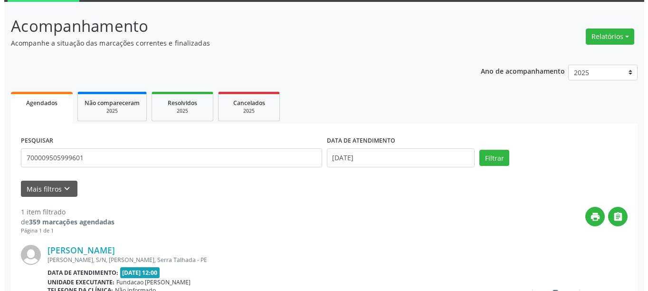
scroll to position [139, 0]
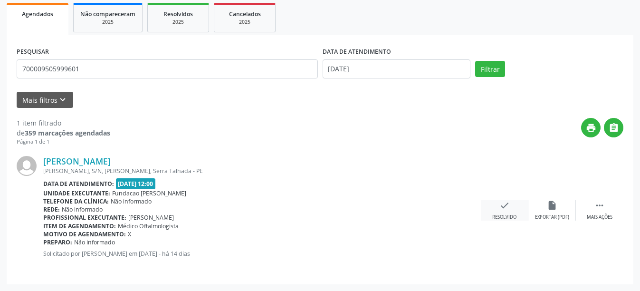
click at [493, 215] on div "Resolvido" at bounding box center [504, 217] width 24 height 7
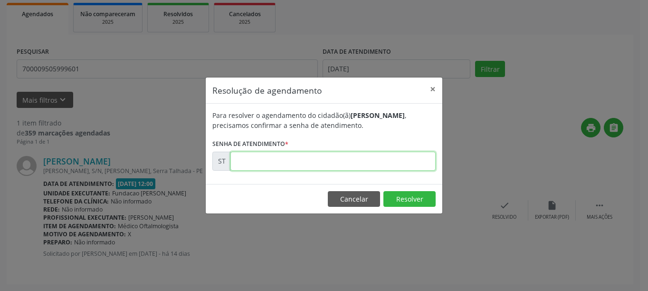
click at [269, 167] on input "text" at bounding box center [333, 161] width 205 height 19
type input "00025997"
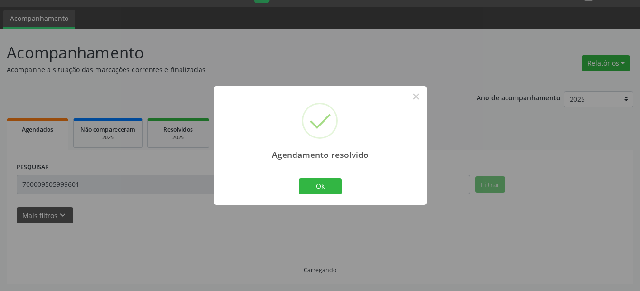
scroll to position [3, 0]
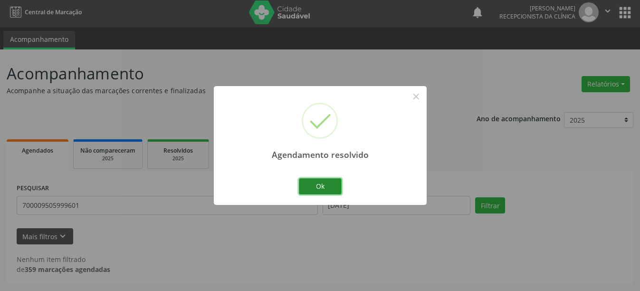
click at [335, 183] on button "Ok" at bounding box center [320, 186] width 43 height 16
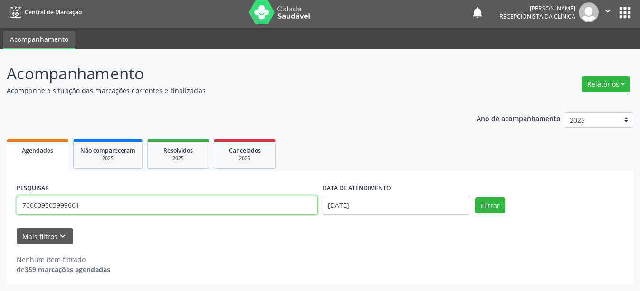
click at [88, 212] on input "700009505999601" at bounding box center [167, 205] width 301 height 19
